Goal: Task Accomplishment & Management: Use online tool/utility

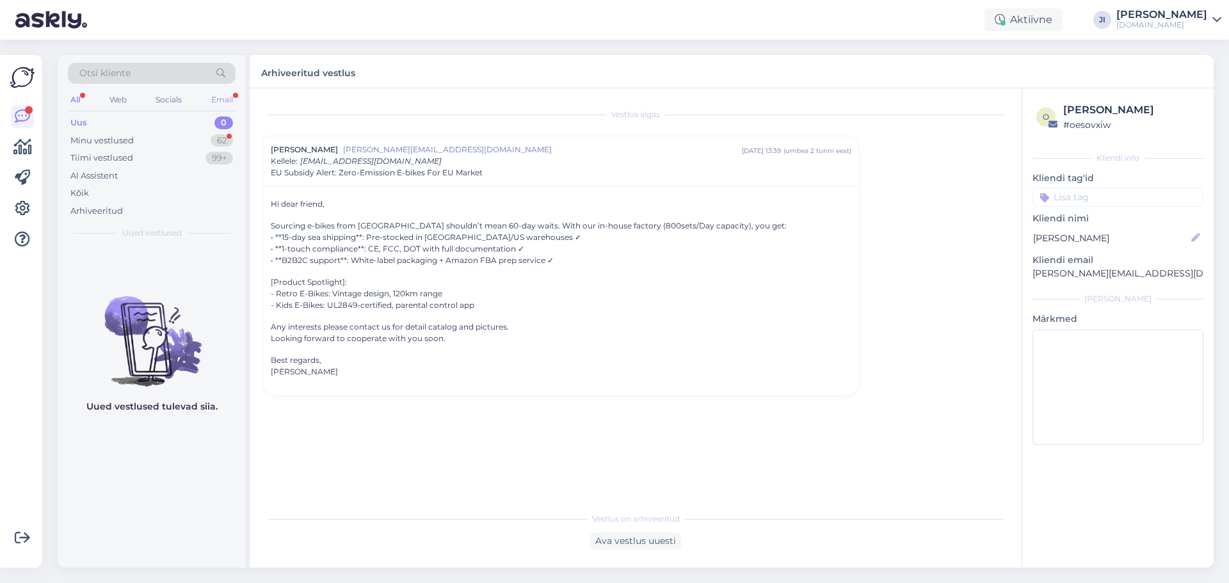
click at [224, 98] on div "Email" at bounding box center [222, 100] width 27 height 17
click at [81, 90] on div "Otsi kliente" at bounding box center [152, 77] width 168 height 29
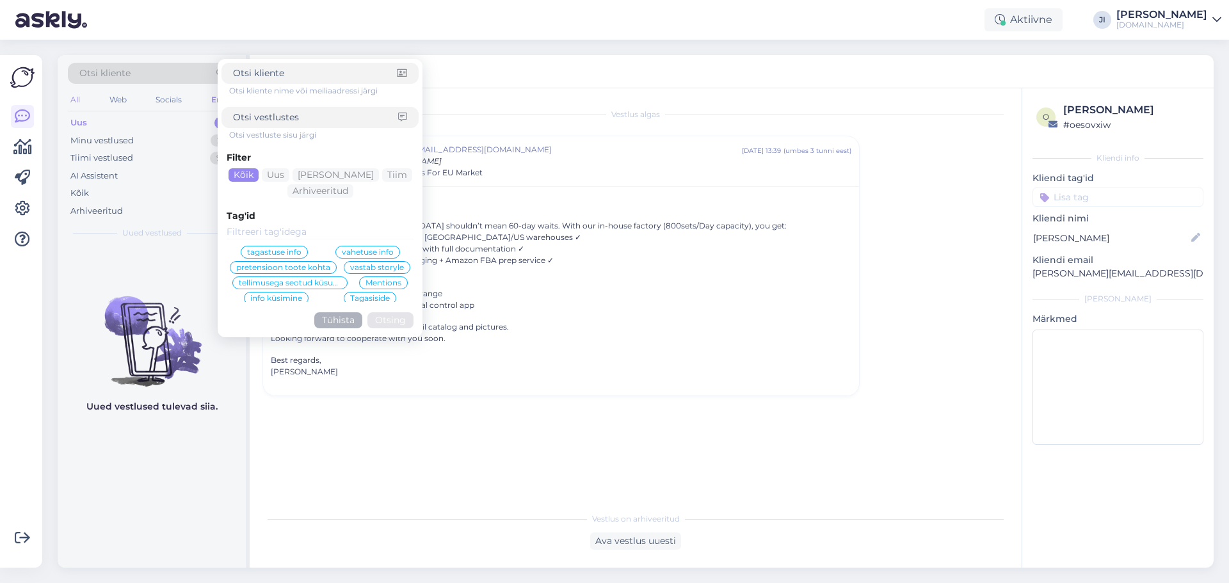
click at [76, 93] on div "All" at bounding box center [75, 100] width 15 height 17
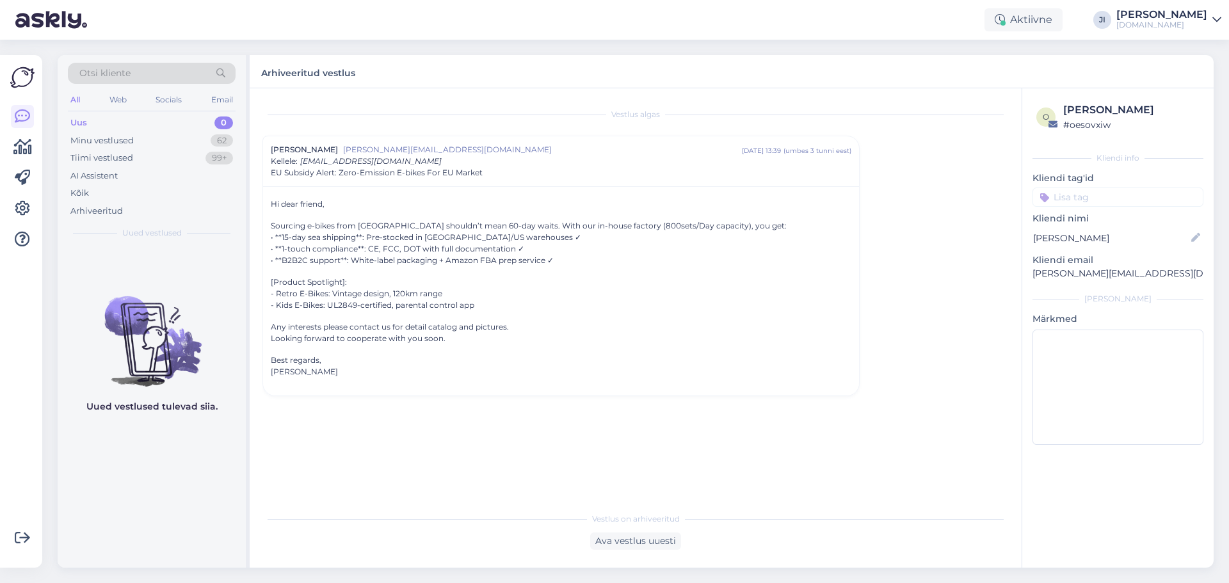
click at [112, 122] on div "Uus 0" at bounding box center [152, 123] width 168 height 18
click at [133, 185] on div "Kõik" at bounding box center [152, 193] width 168 height 18
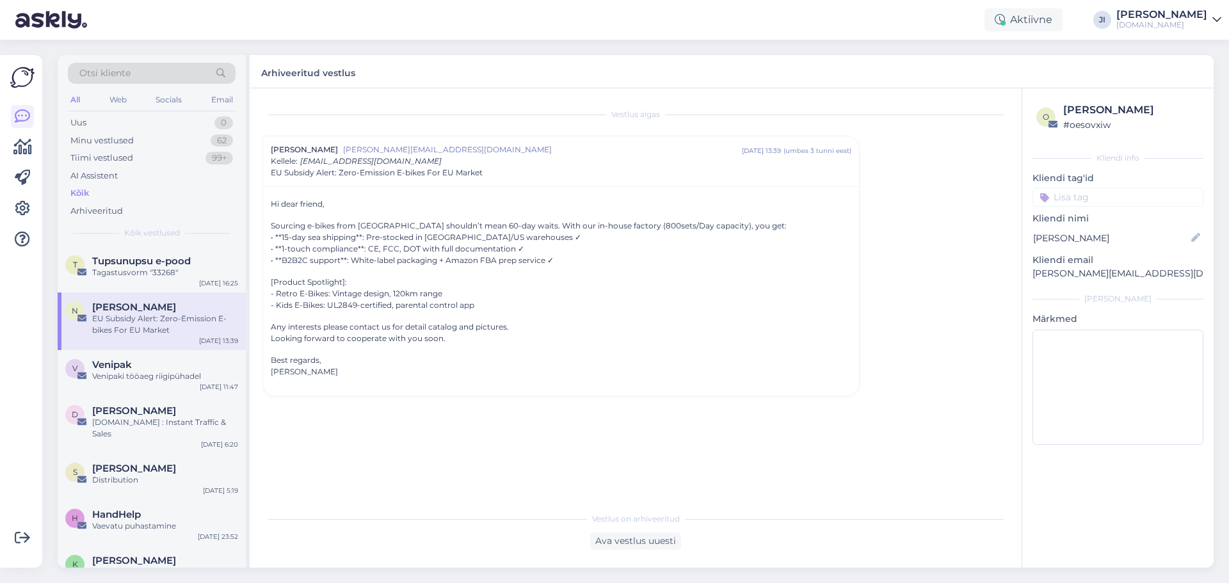
click at [201, 100] on div "All Web Socials Email" at bounding box center [152, 102] width 168 height 20
click at [216, 100] on div "Email" at bounding box center [222, 100] width 27 height 17
click at [96, 202] on div "Arhiveeritud" at bounding box center [152, 211] width 168 height 18
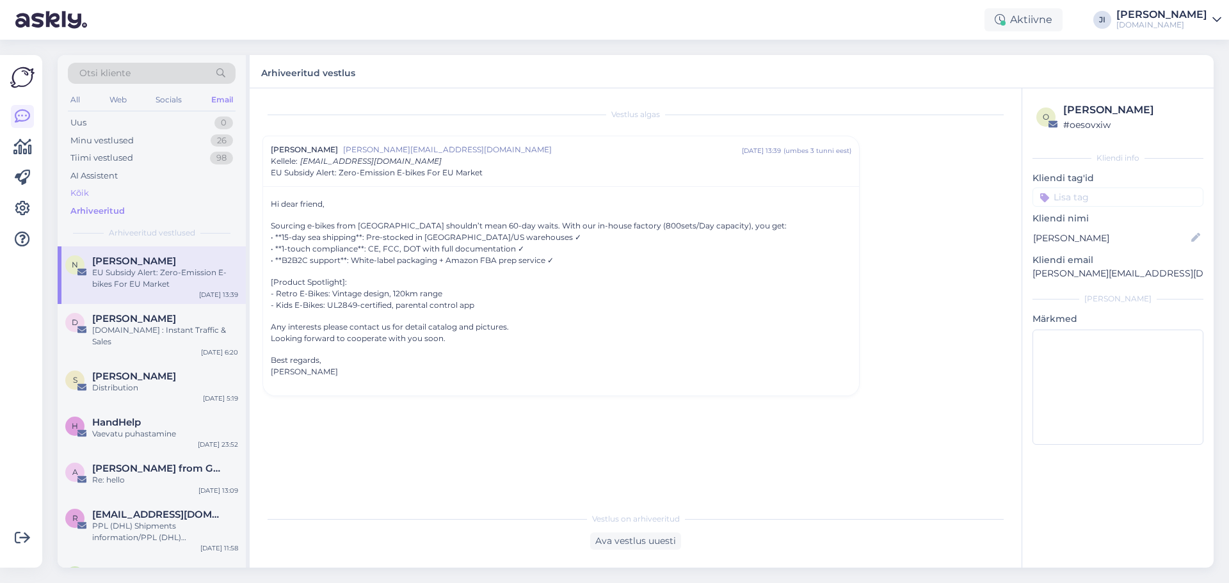
click at [99, 198] on div "Kõik" at bounding box center [152, 193] width 168 height 18
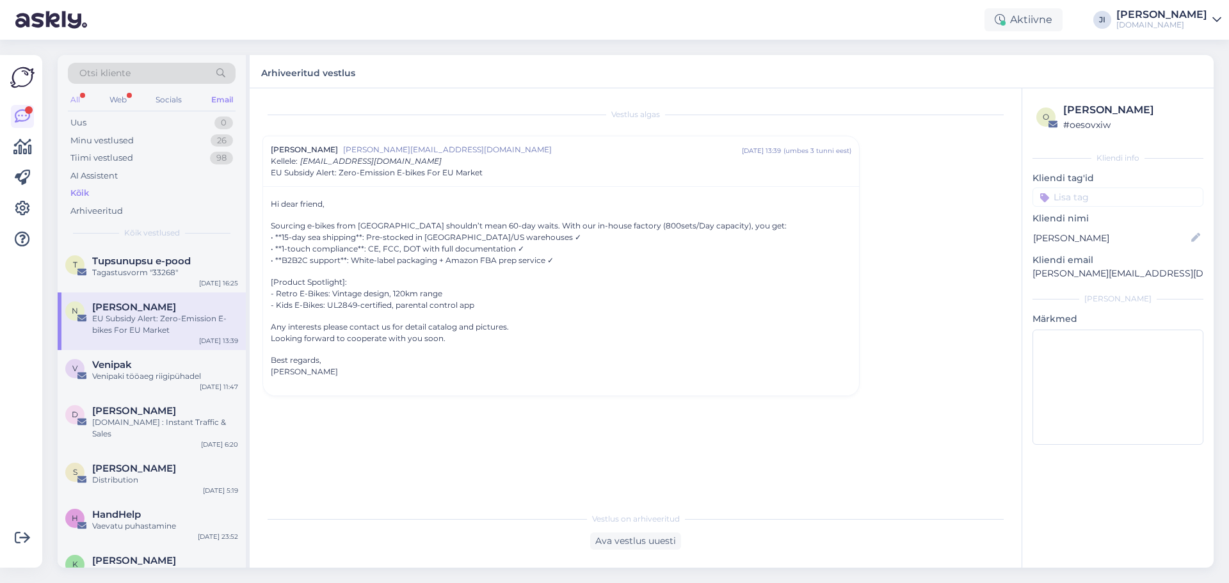
click at [73, 100] on div "All" at bounding box center [75, 100] width 15 height 17
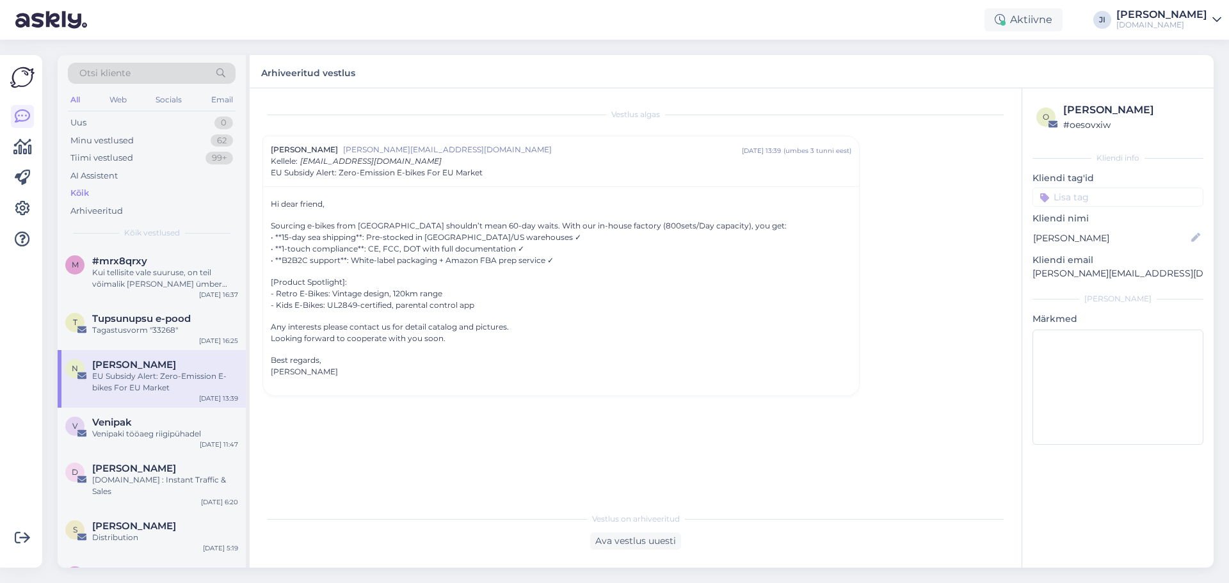
click at [106, 96] on div "All Web Socials Email" at bounding box center [152, 102] width 168 height 20
click at [120, 103] on div "Web" at bounding box center [118, 100] width 22 height 17
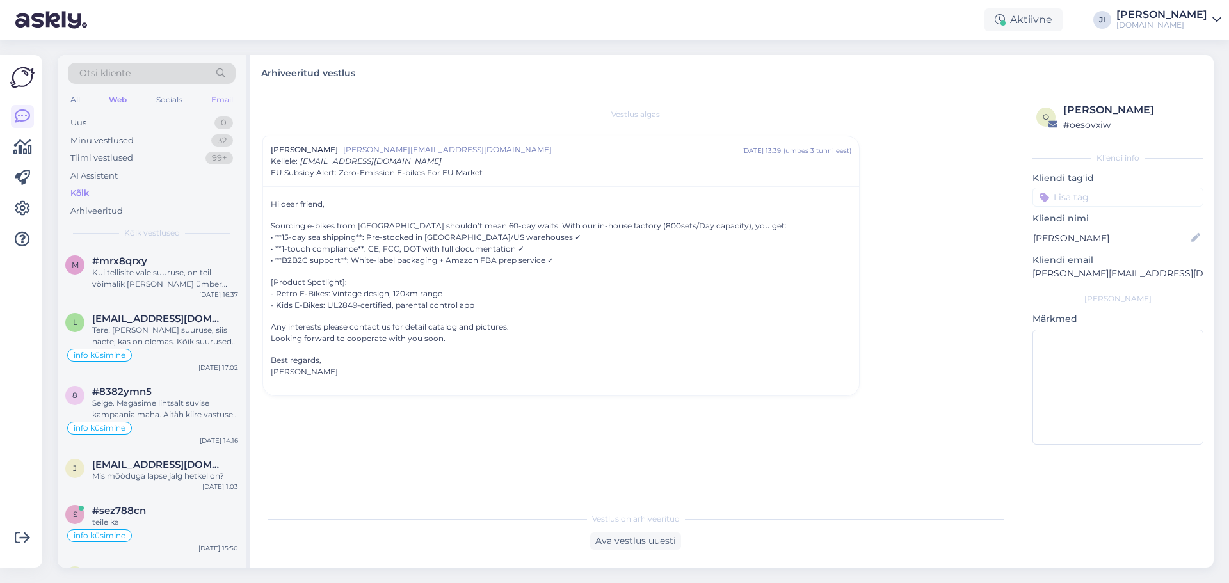
click at [213, 102] on div "Email" at bounding box center [222, 100] width 27 height 17
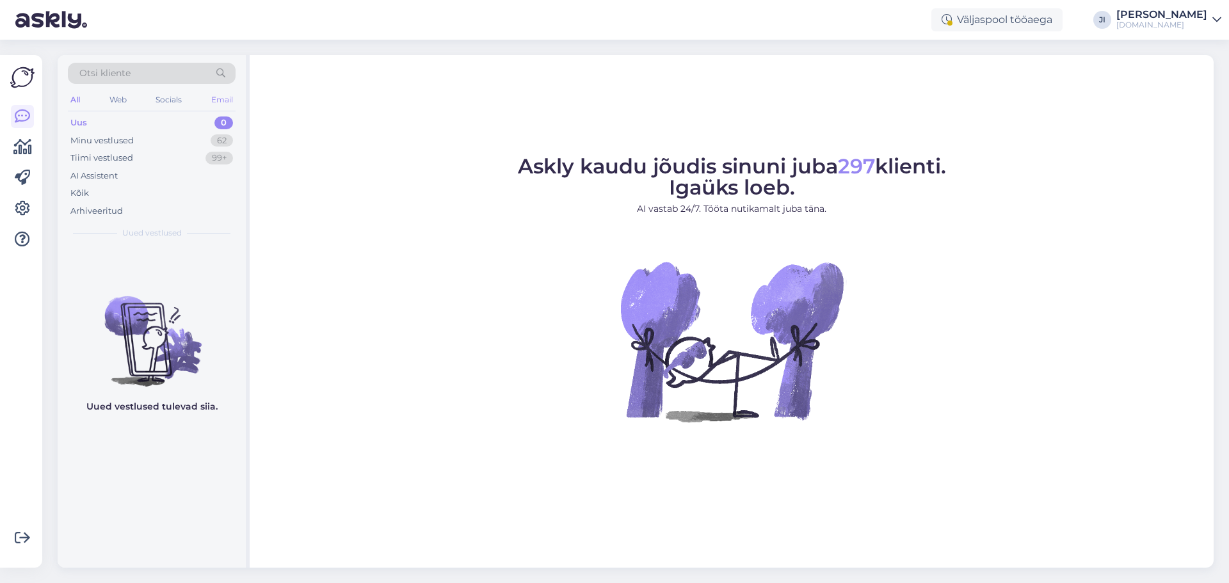
click at [229, 104] on div "Email" at bounding box center [222, 100] width 27 height 17
click at [56, 98] on div "Otsi kliente All Web Socials Email Uus 0 Minu vestlused 26 Tiimi vestlused 99 A…" at bounding box center [639, 311] width 1179 height 543
click at [76, 97] on div "All" at bounding box center [75, 100] width 15 height 17
click at [102, 198] on div "Kõik" at bounding box center [152, 193] width 168 height 18
